Goal: Task Accomplishment & Management: Manage account settings

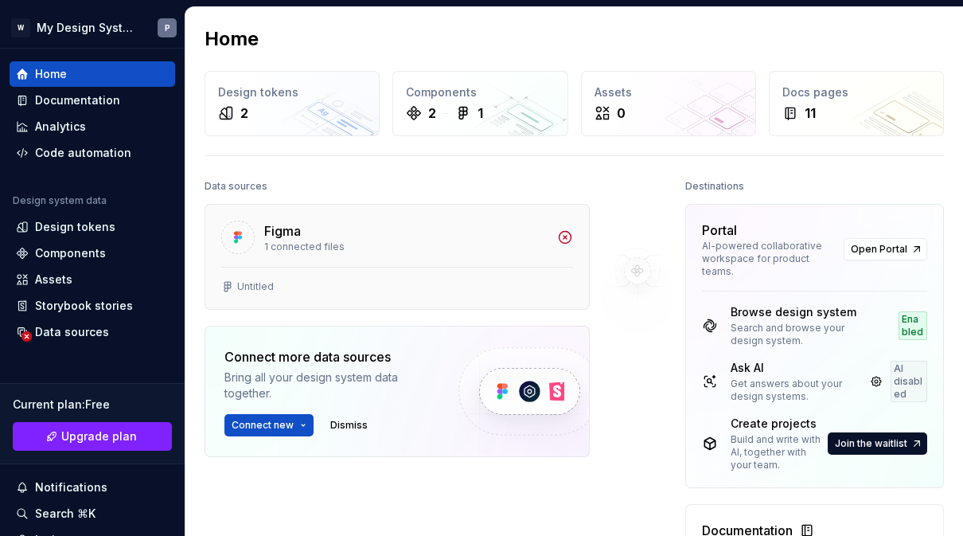
click at [277, 242] on div "1 connected files" at bounding box center [405, 246] width 283 height 13
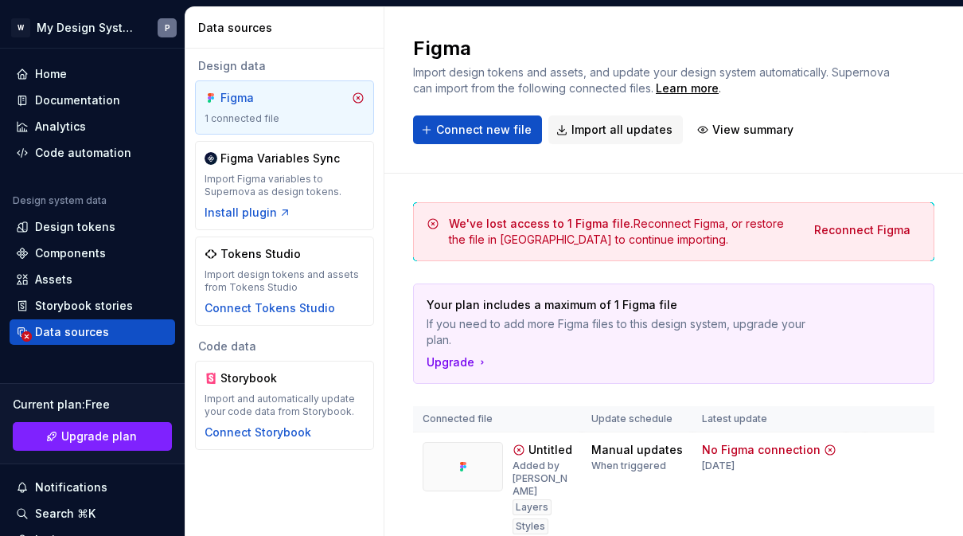
click at [356, 104] on div "Figma" at bounding box center [285, 98] width 160 height 16
click at [360, 98] on icon at bounding box center [358, 98] width 13 height 13
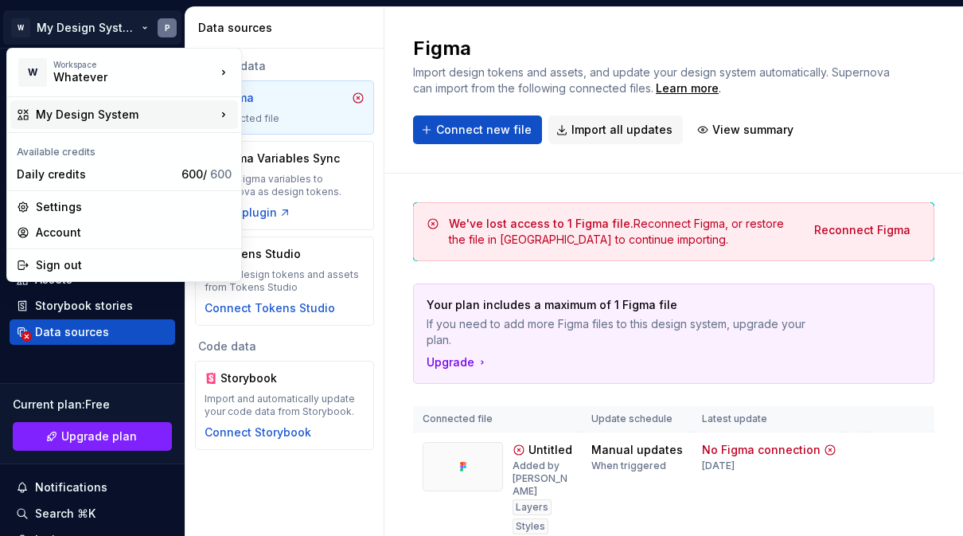
click at [127, 104] on div "My Design System" at bounding box center [124, 114] width 228 height 29
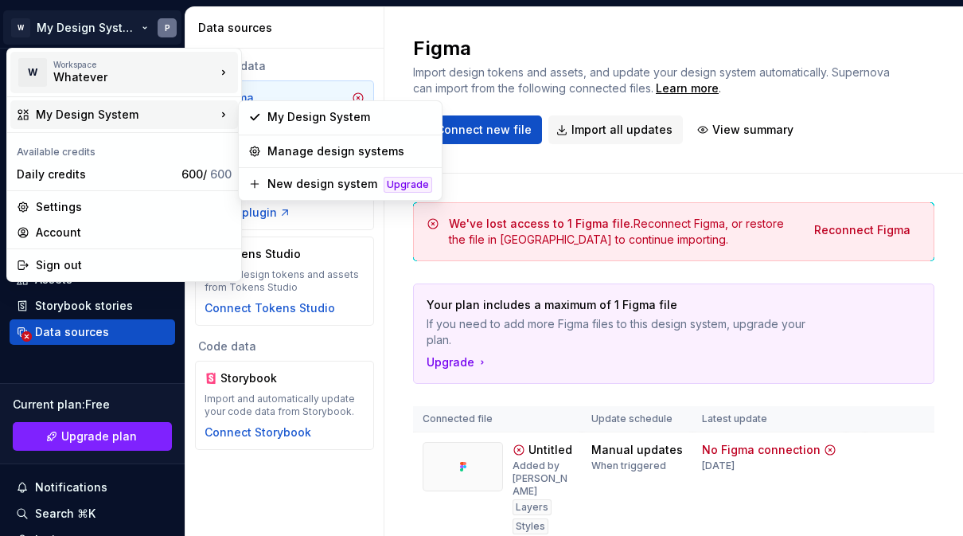
click at [167, 76] on div "Whatever" at bounding box center [120, 77] width 135 height 16
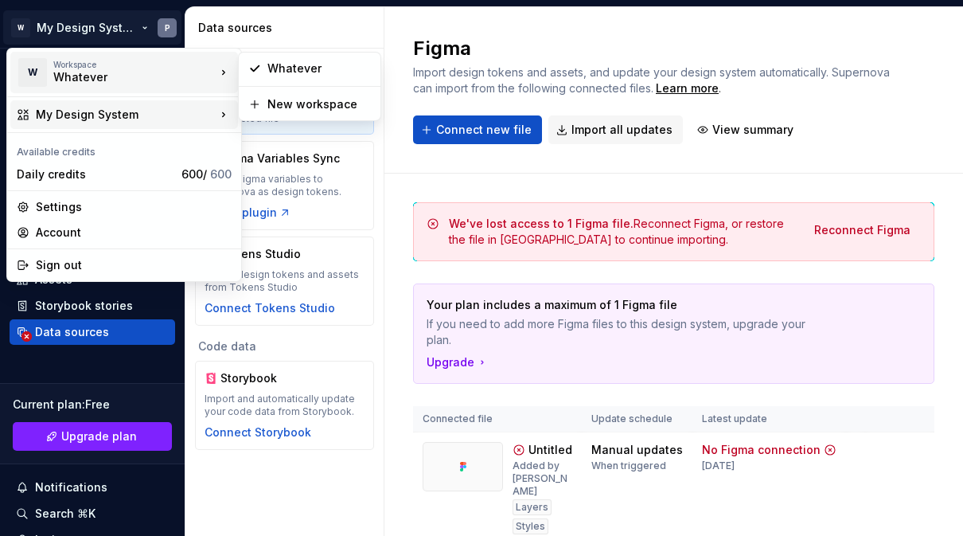
click at [166, 111] on div "My Design System" at bounding box center [126, 115] width 180 height 16
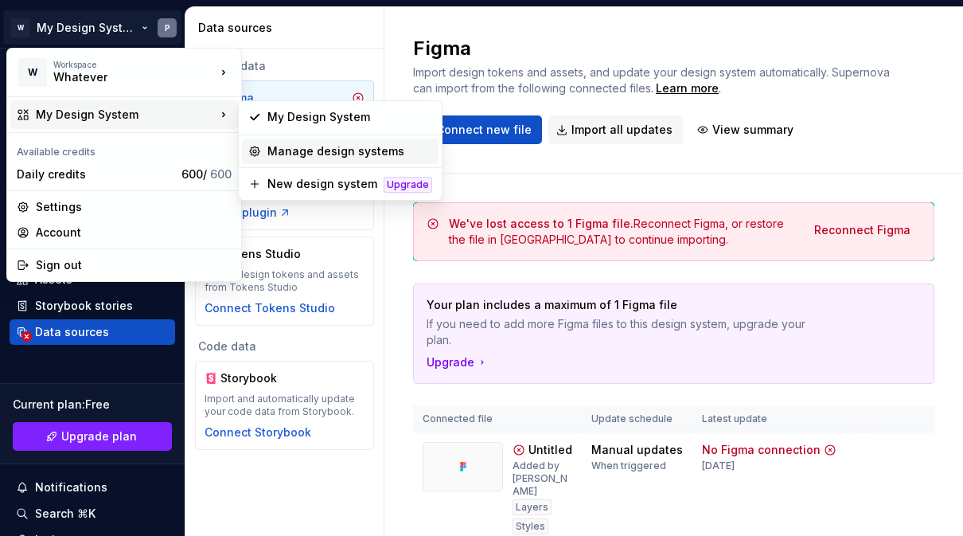
click at [365, 149] on div "Manage design systems" at bounding box center [349, 151] width 165 height 16
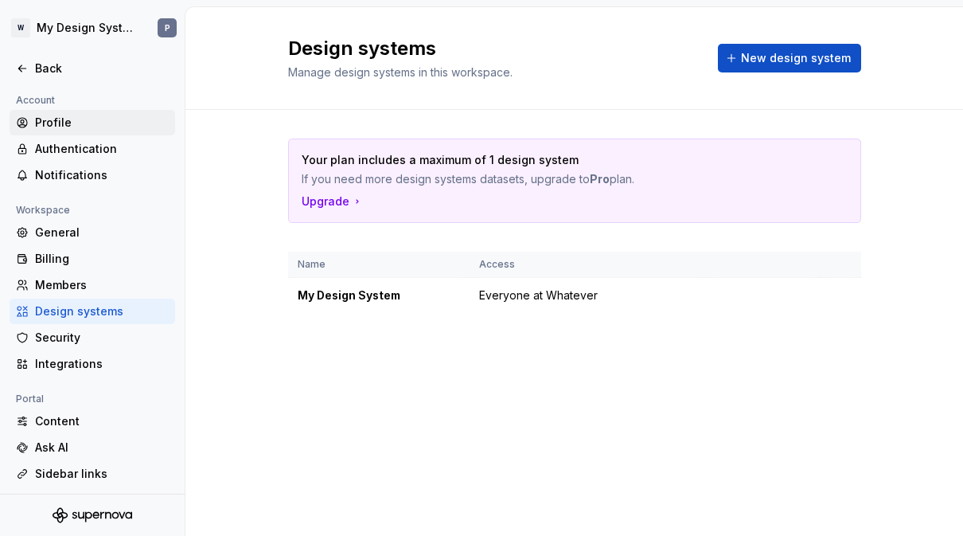
click at [64, 121] on div "Profile" at bounding box center [102, 123] width 134 height 16
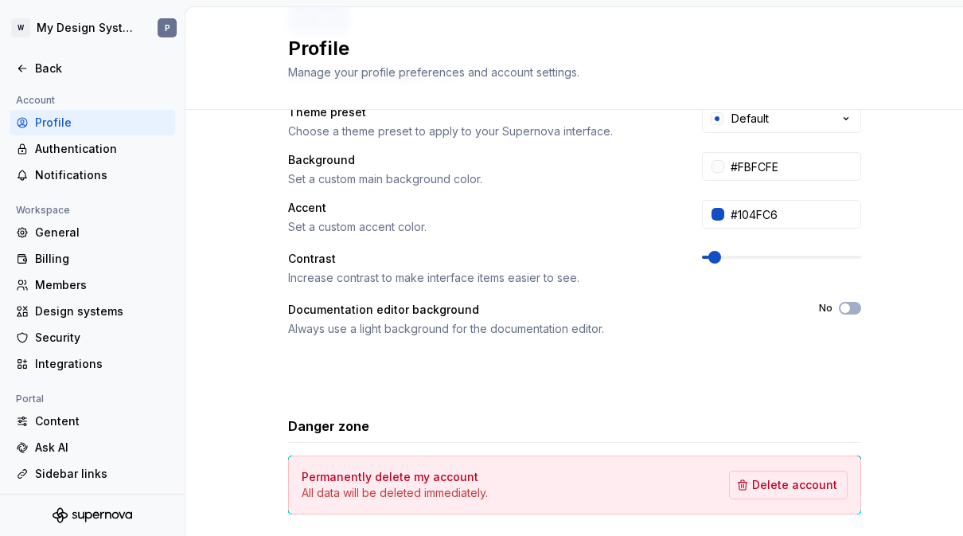
scroll to position [291, 0]
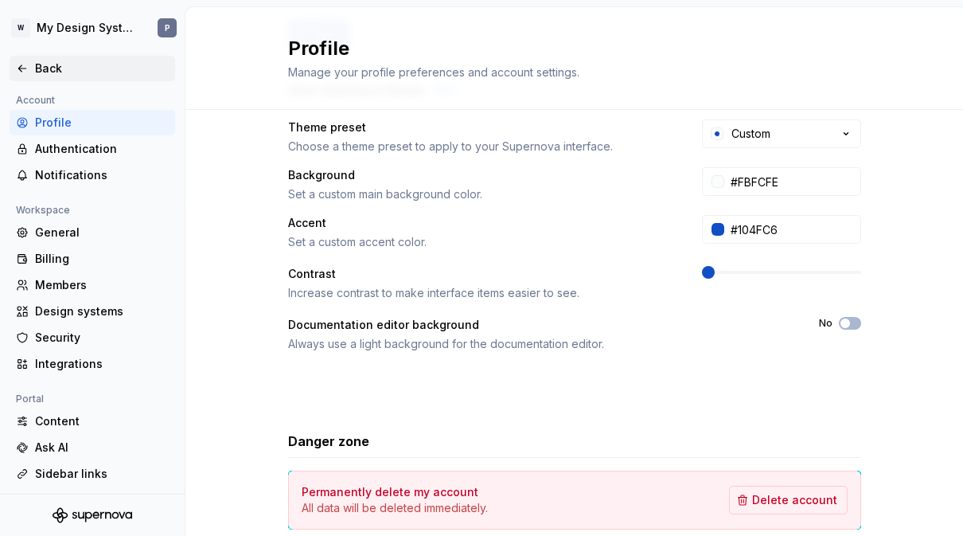
click at [52, 67] on div "Back" at bounding box center [102, 68] width 134 height 16
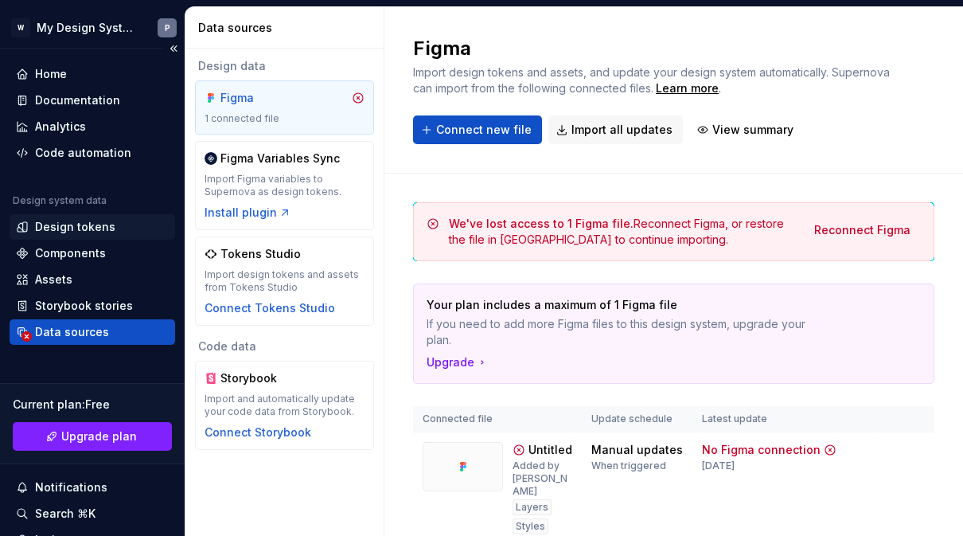
click at [92, 228] on div "Design tokens" at bounding box center [75, 227] width 80 height 16
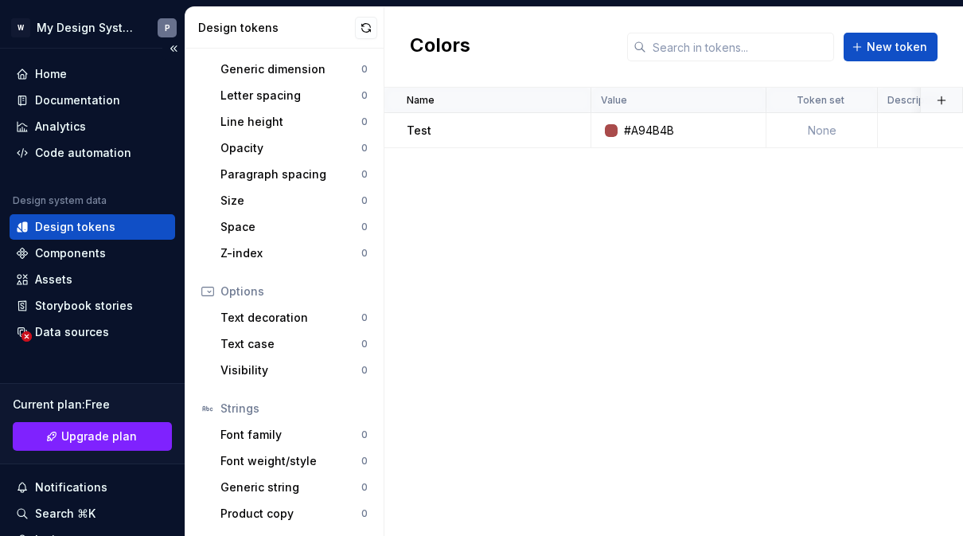
scroll to position [336, 0]
click at [295, 435] on div "Font family" at bounding box center [290, 435] width 141 height 16
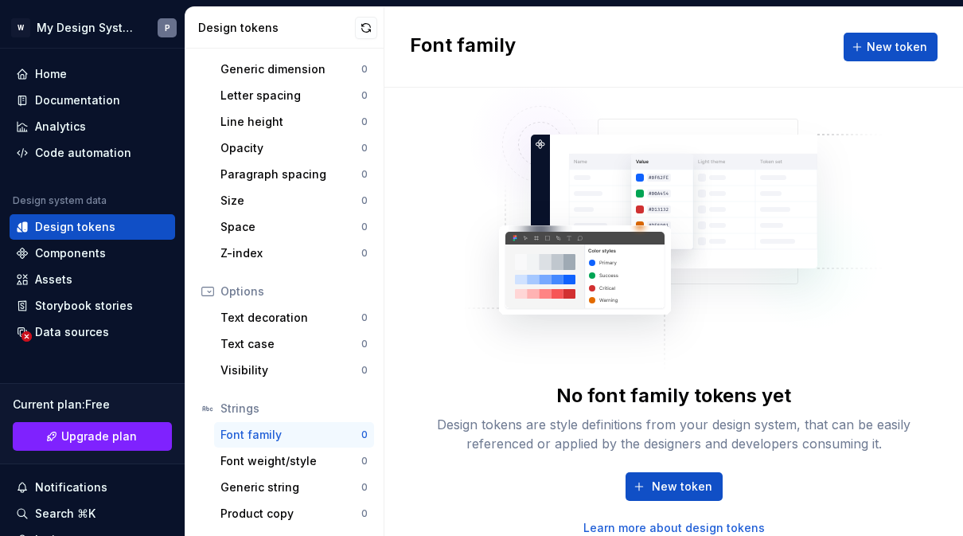
scroll to position [33, 0]
click at [302, 462] on div "Font weight/style" at bounding box center [290, 461] width 141 height 16
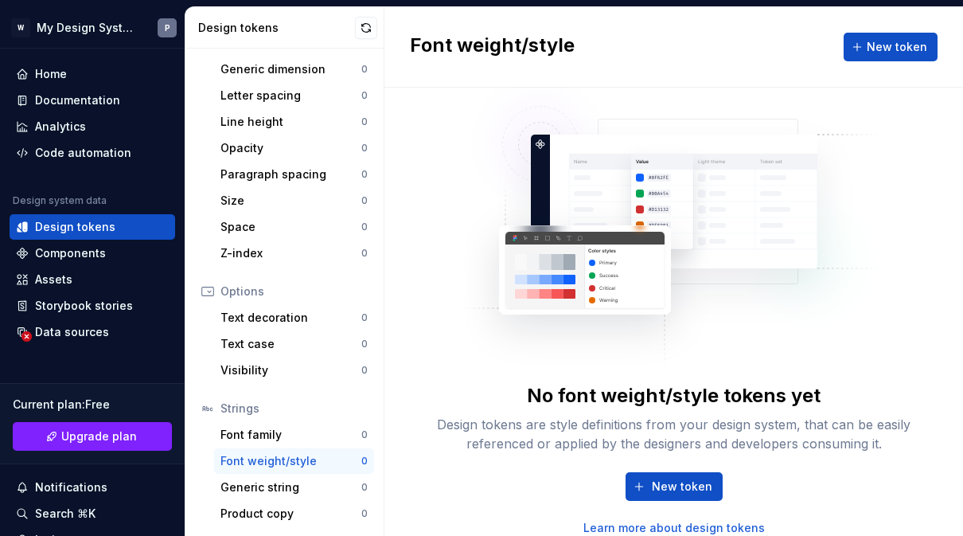
scroll to position [33, 0]
click at [304, 488] on div "Generic string" at bounding box center [290, 487] width 141 height 16
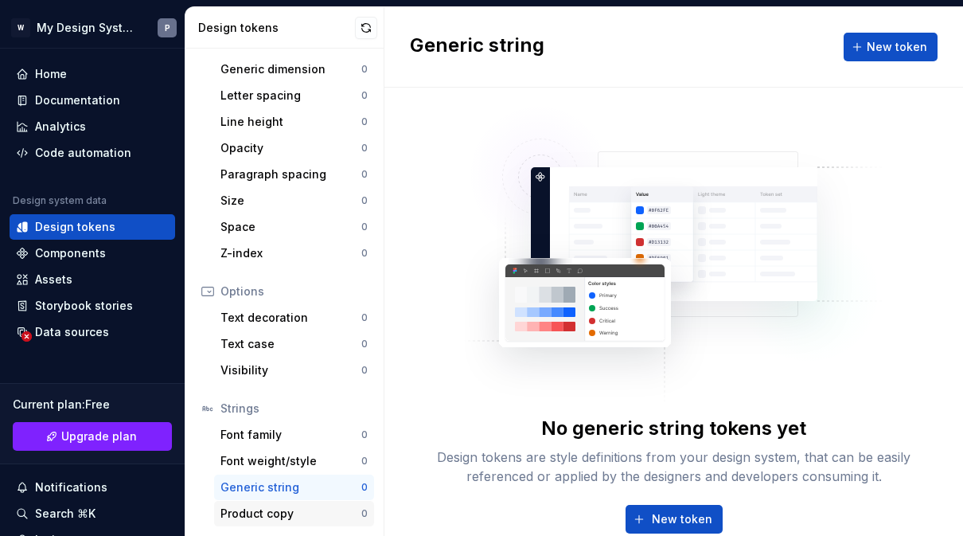
click at [299, 511] on div "Product copy" at bounding box center [290, 513] width 141 height 16
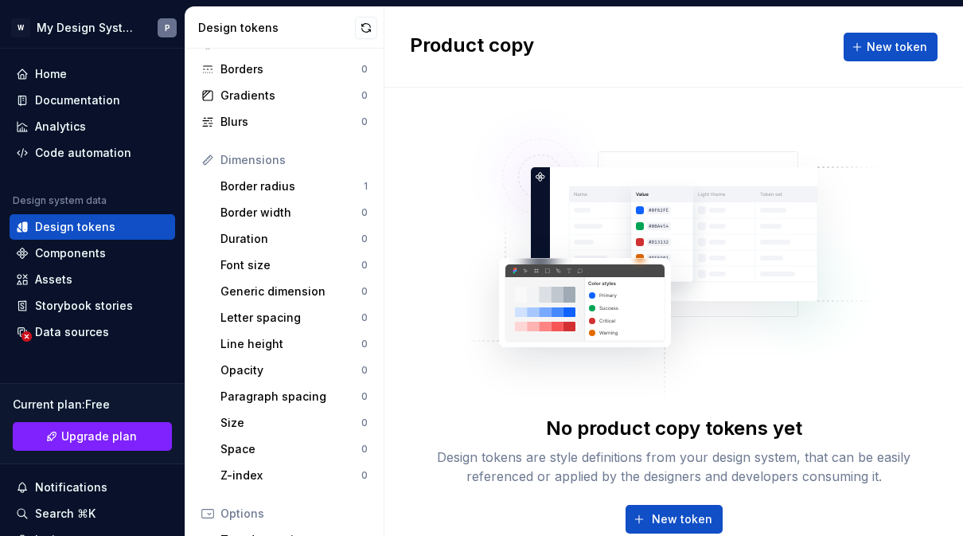
scroll to position [136, 0]
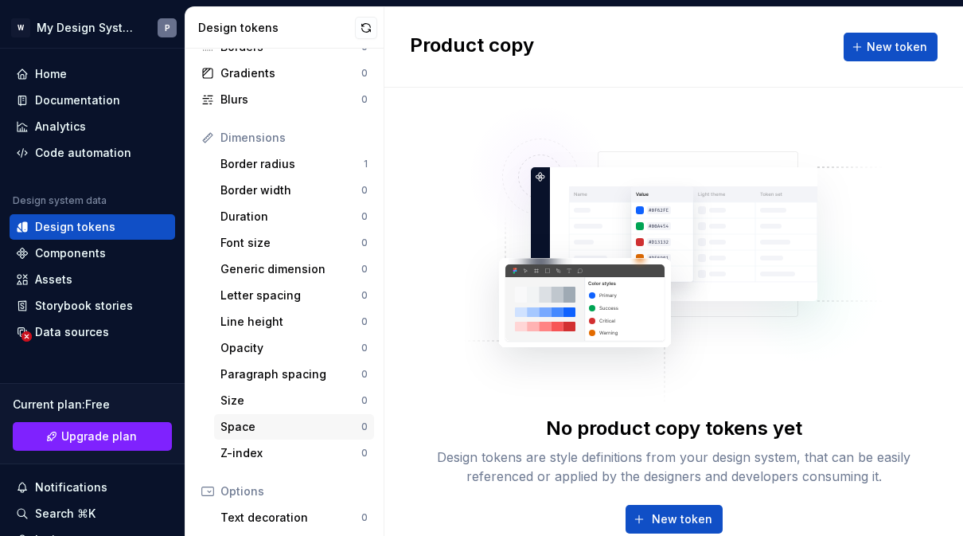
click at [284, 430] on div "Space" at bounding box center [290, 427] width 141 height 16
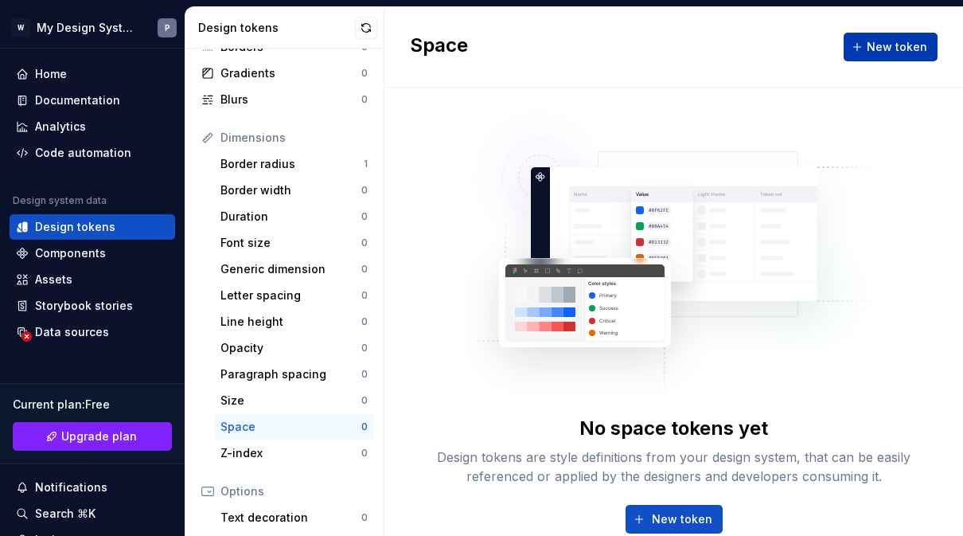
click at [903, 43] on span "New token" at bounding box center [897, 47] width 60 height 16
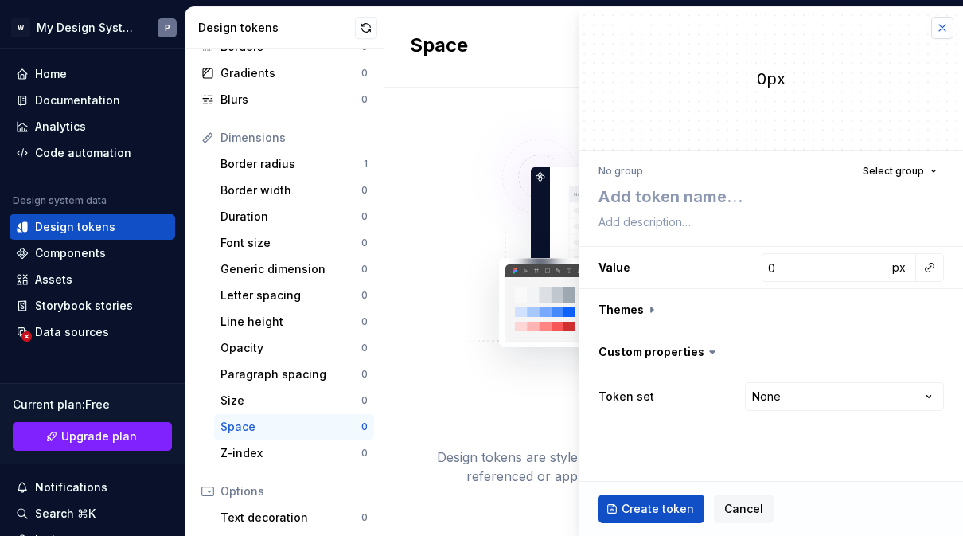
click at [950, 20] on button "button" at bounding box center [942, 28] width 22 height 22
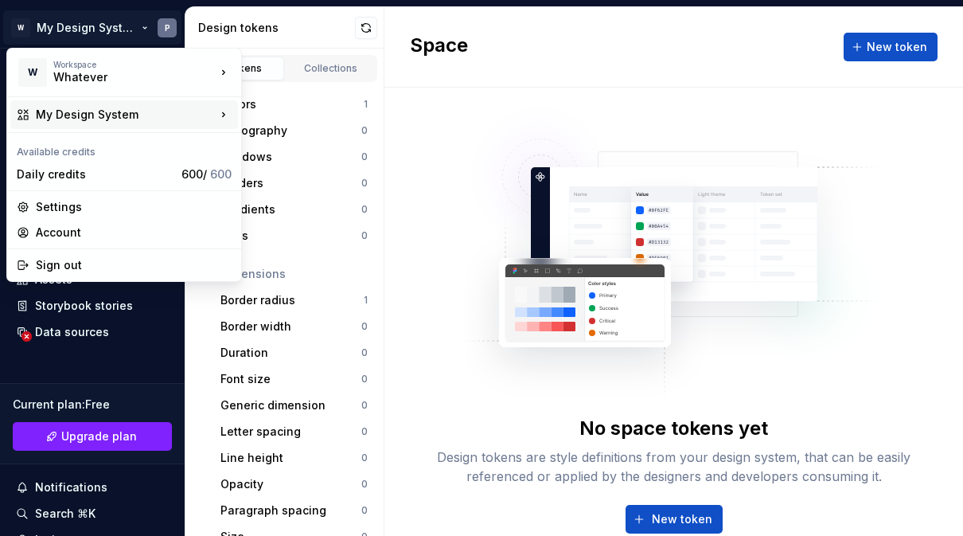
click at [33, 115] on div "My Design System" at bounding box center [124, 114] width 228 height 29
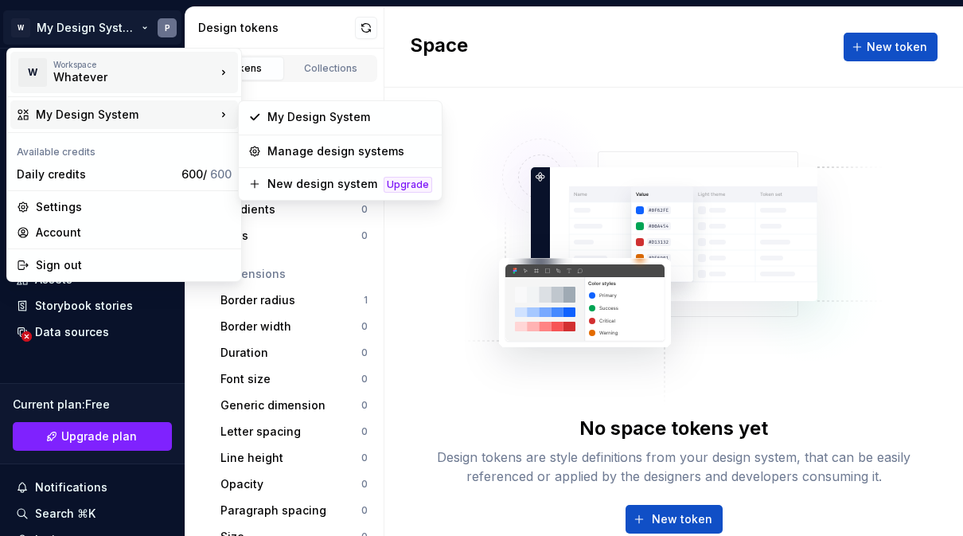
click at [39, 79] on div "W" at bounding box center [32, 72] width 29 height 29
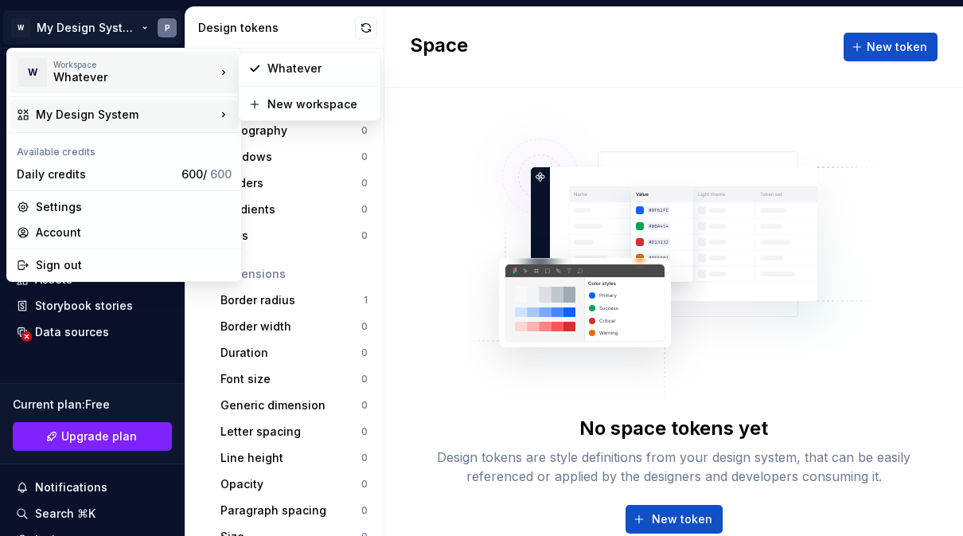
click at [40, 122] on div "My Design System" at bounding box center [126, 115] width 180 height 16
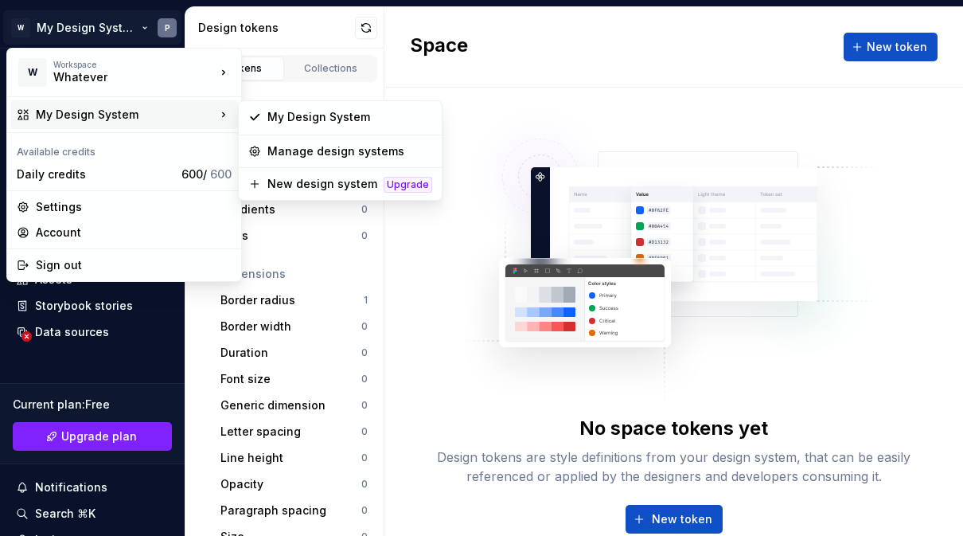
click at [669, 90] on html "W My Design System P Home Documentation Analytics Code automation Design system…" at bounding box center [481, 268] width 963 height 536
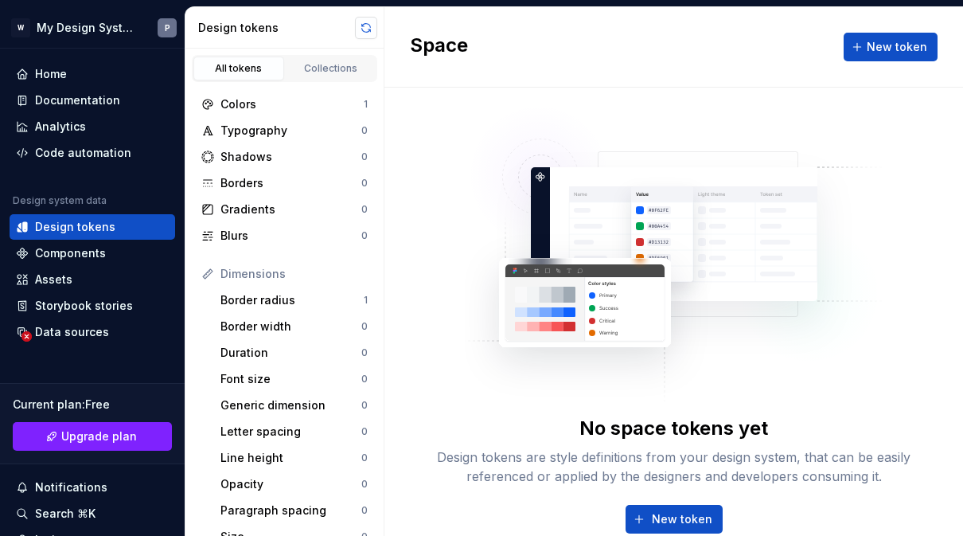
click at [363, 25] on button "button" at bounding box center [366, 28] width 22 height 22
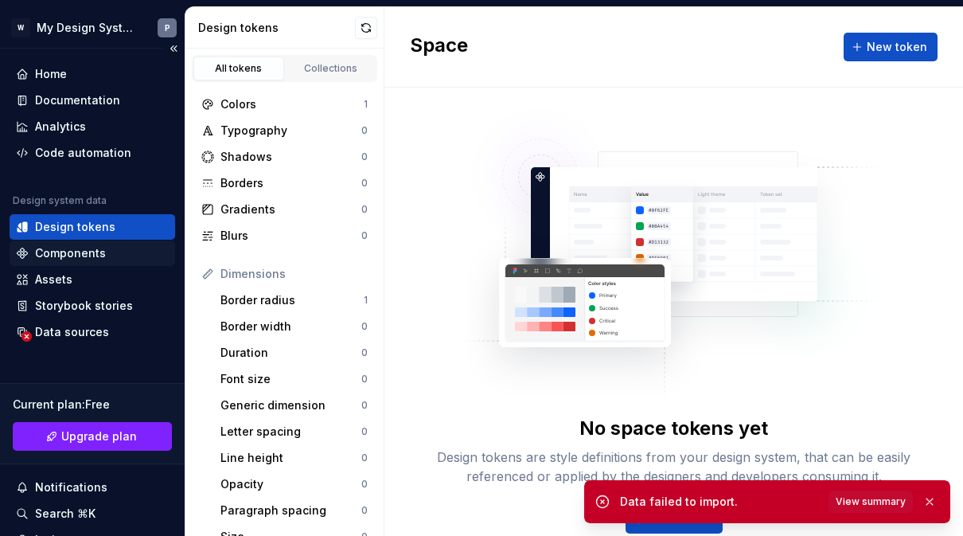
click at [87, 248] on div "Components" at bounding box center [70, 253] width 71 height 16
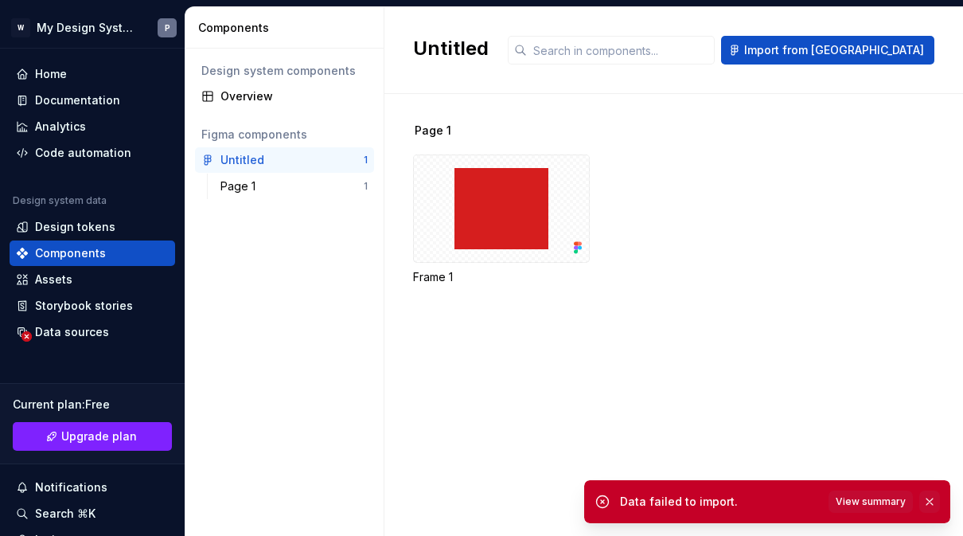
click at [934, 504] on button "button" at bounding box center [929, 501] width 21 height 22
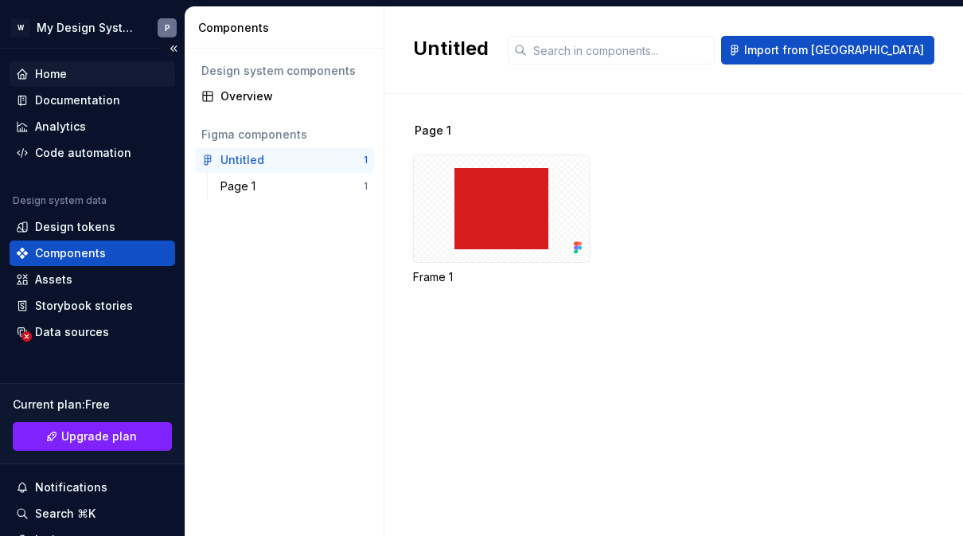
click at [60, 78] on div "Home" at bounding box center [51, 74] width 32 height 16
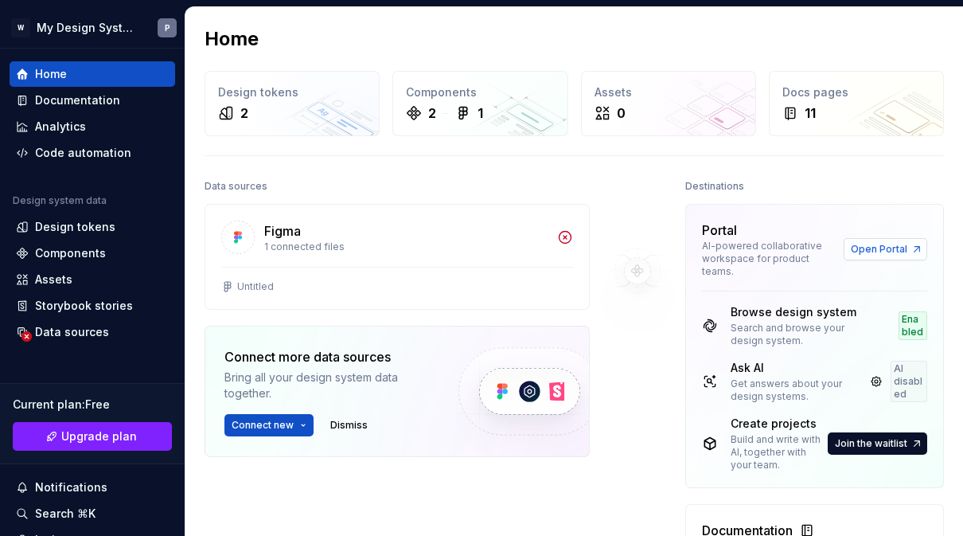
click at [908, 247] on link "Open Portal" at bounding box center [886, 249] width 84 height 22
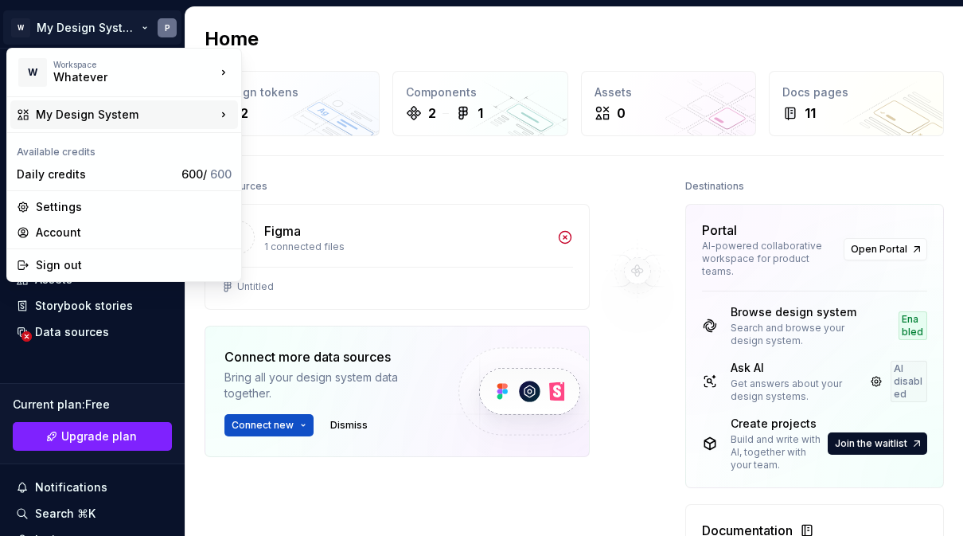
click at [62, 111] on div "My Design System" at bounding box center [126, 115] width 180 height 16
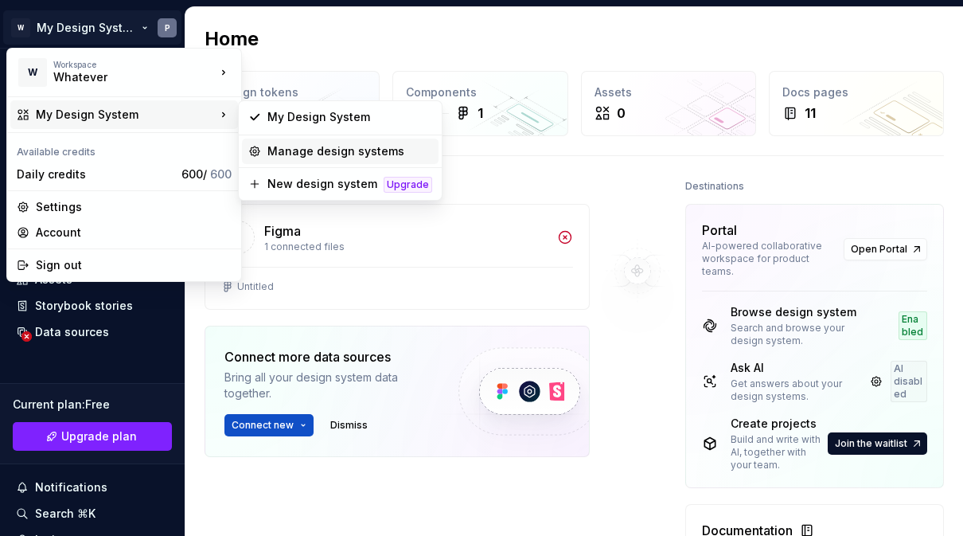
click at [276, 151] on div "Manage design systems" at bounding box center [349, 151] width 165 height 16
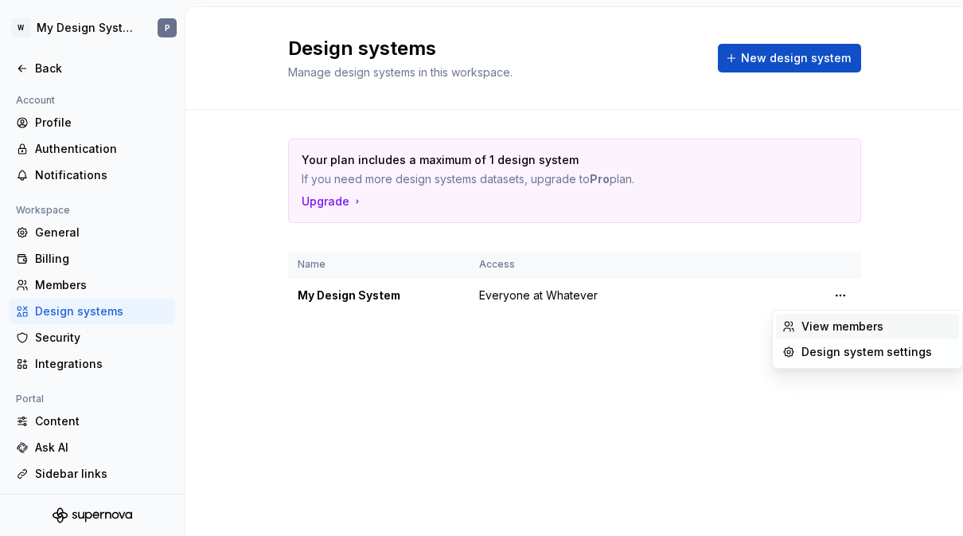
click at [870, 334] on div "View members" at bounding box center [877, 326] width 151 height 16
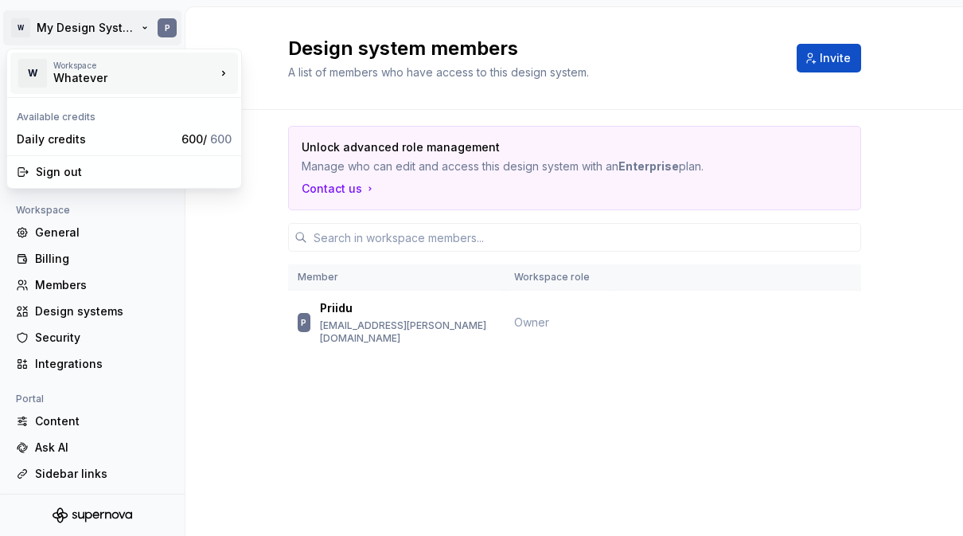
click at [28, 73] on div "W" at bounding box center [32, 73] width 29 height 29
click at [22, 24] on html "W My Design System P Back Account Profile Authentication Notifications Workspac…" at bounding box center [481, 268] width 963 height 536
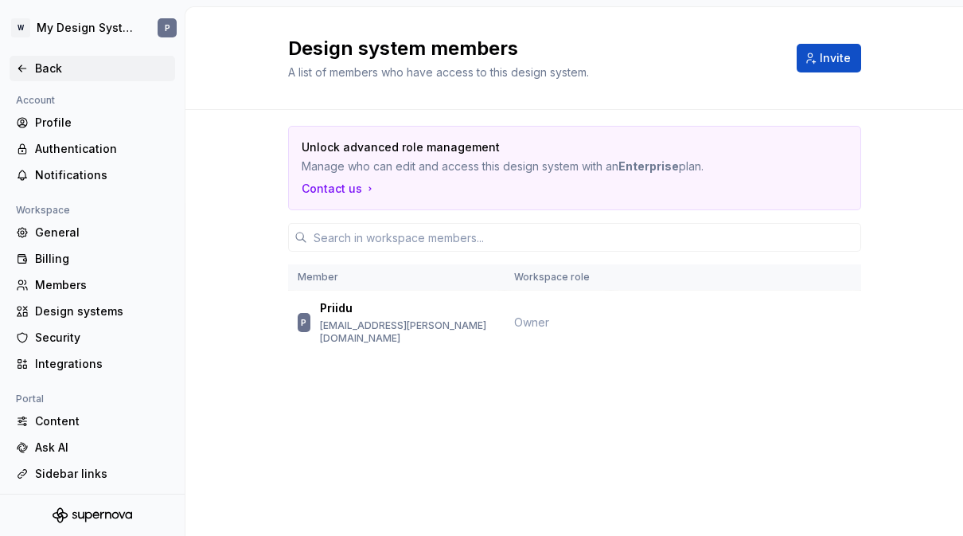
click at [25, 76] on div "Back" at bounding box center [92, 68] width 153 height 16
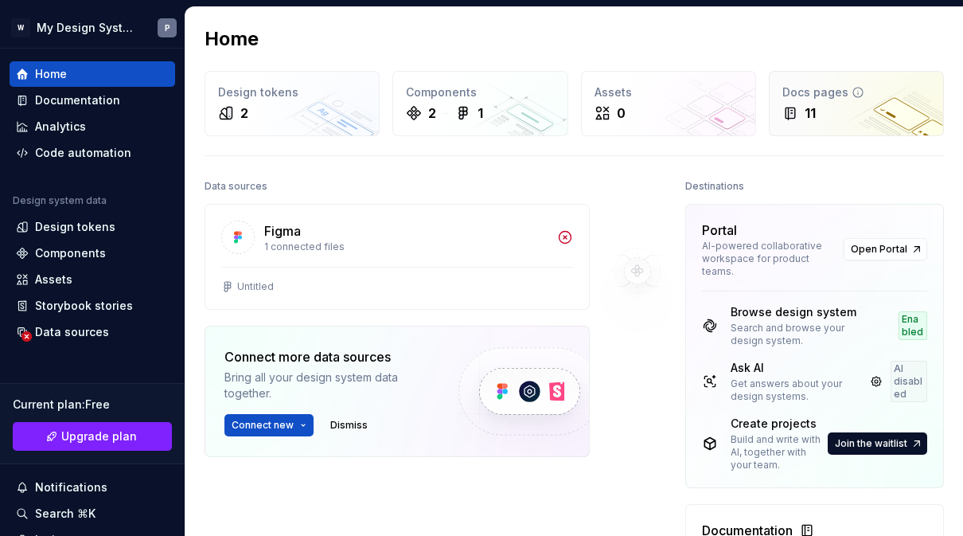
click at [864, 110] on div "11" at bounding box center [856, 112] width 148 height 19
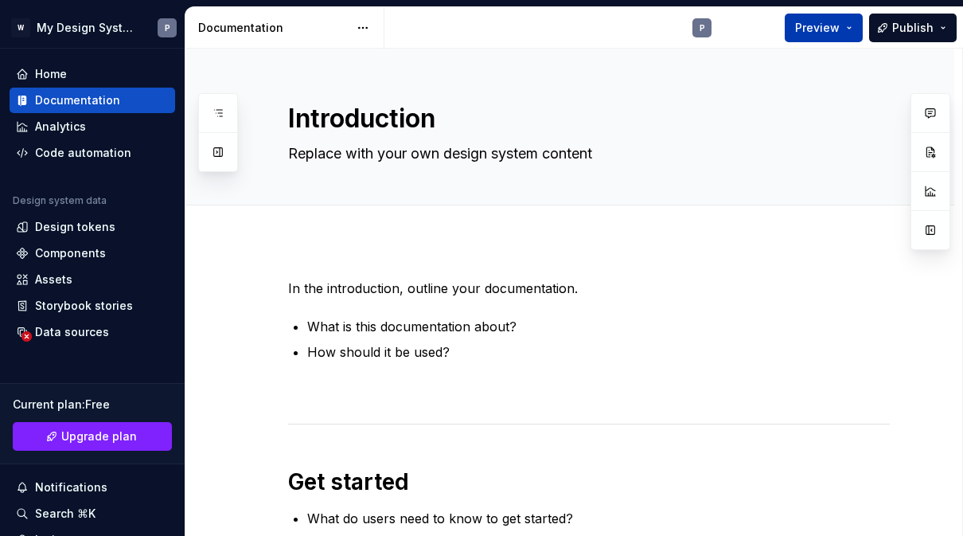
click at [846, 20] on button "Preview" at bounding box center [824, 28] width 78 height 29
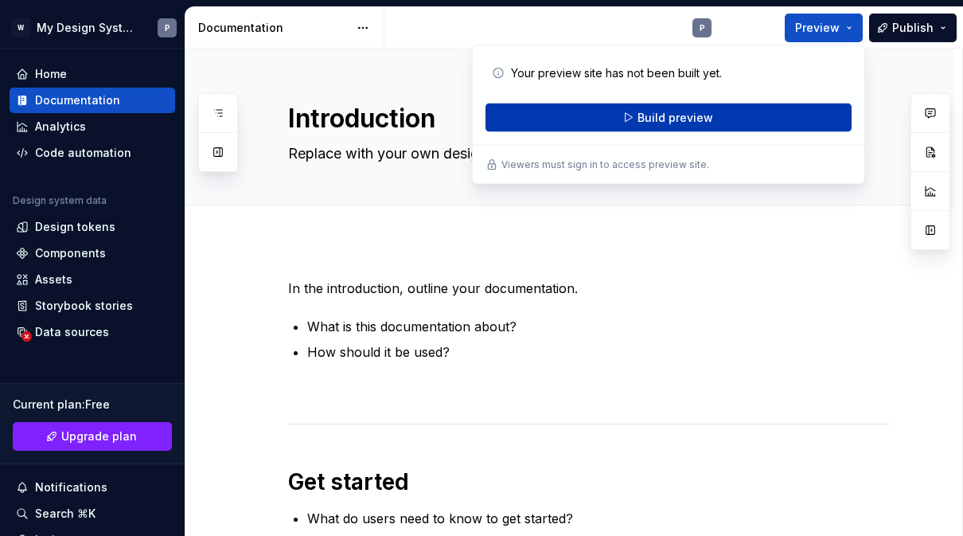
click at [778, 111] on button "Build preview" at bounding box center [669, 117] width 366 height 29
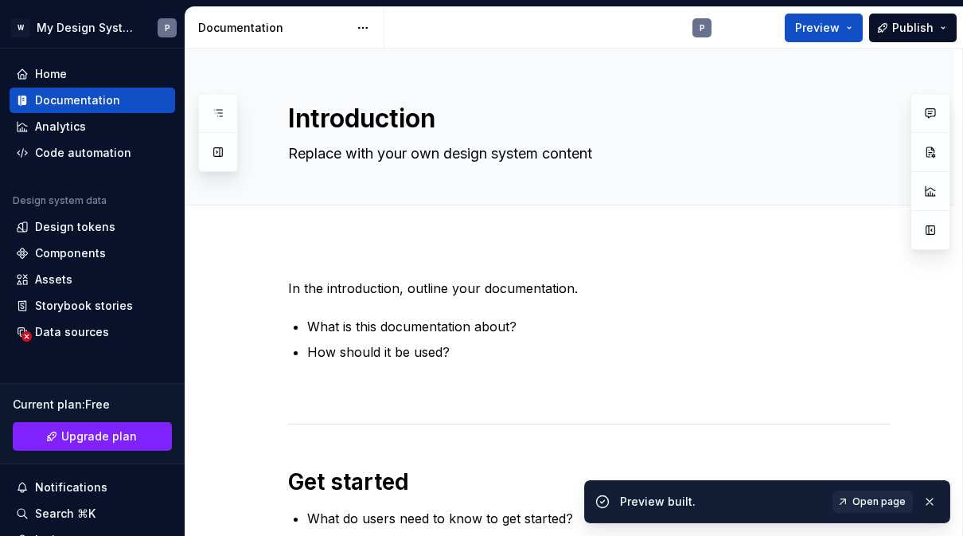
click at [888, 502] on span "Open page" at bounding box center [878, 501] width 53 height 13
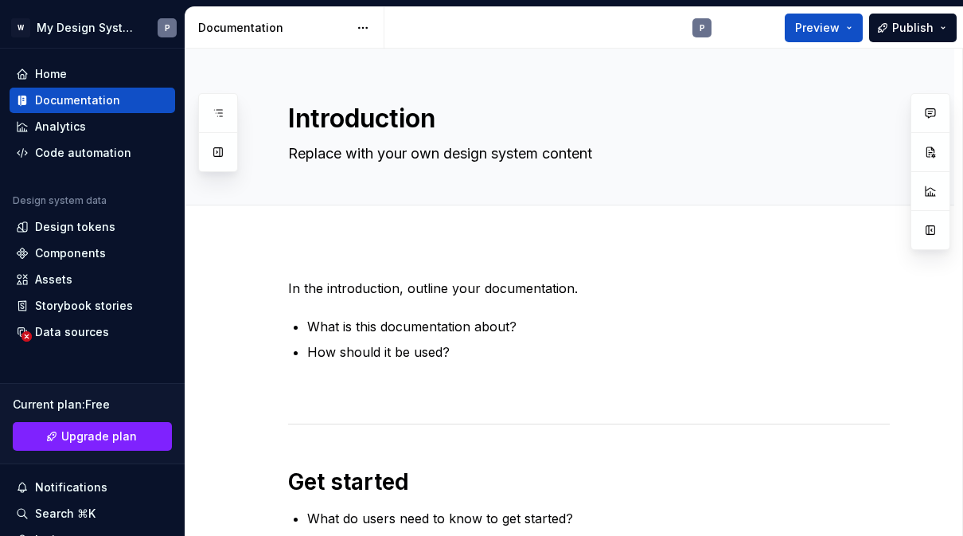
type textarea "*"
